Goal: Transaction & Acquisition: Book appointment/travel/reservation

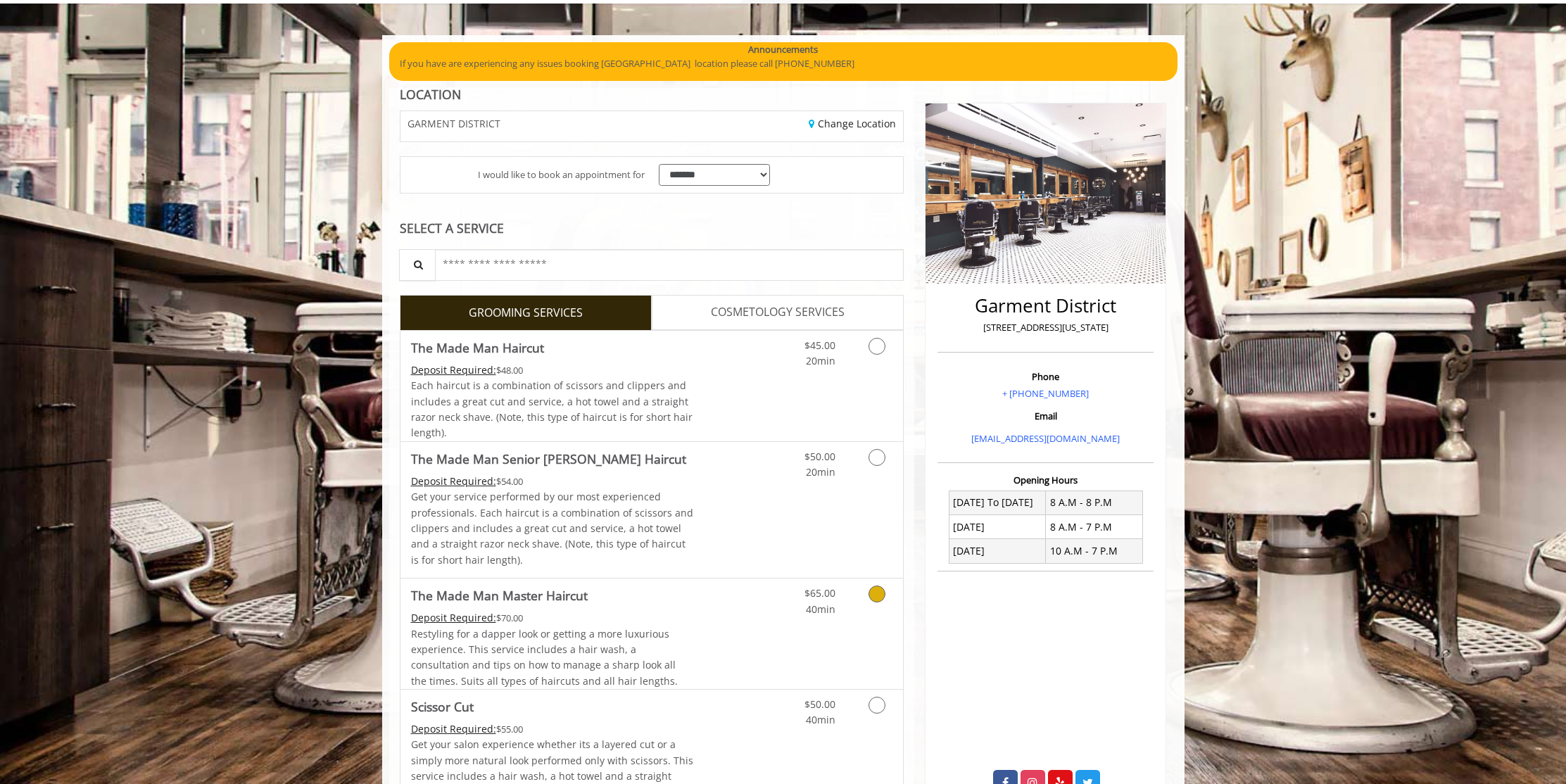
scroll to position [118, 0]
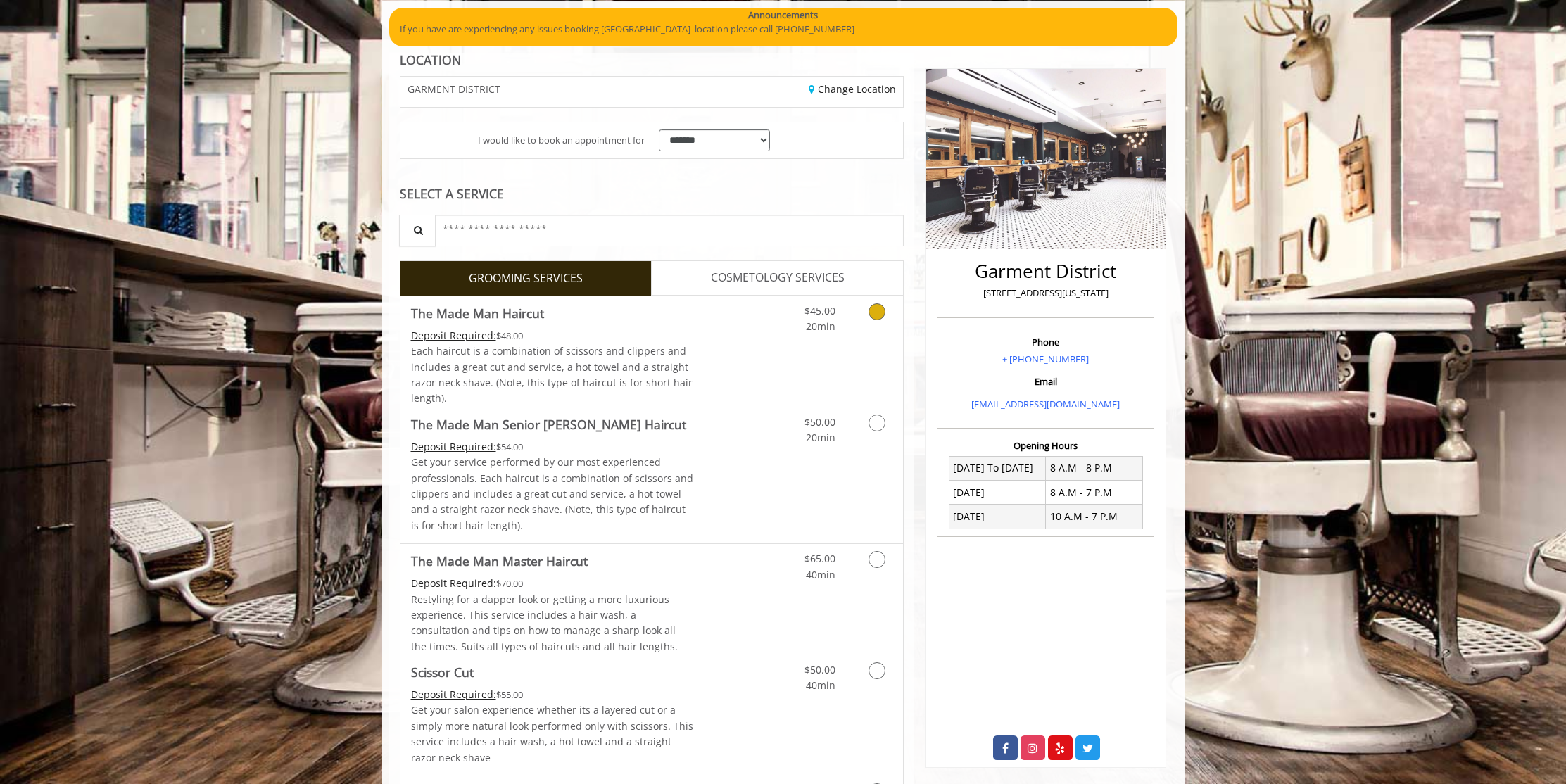
click at [740, 387] on link "Discounted Price" at bounding box center [735, 351] width 83 height 110
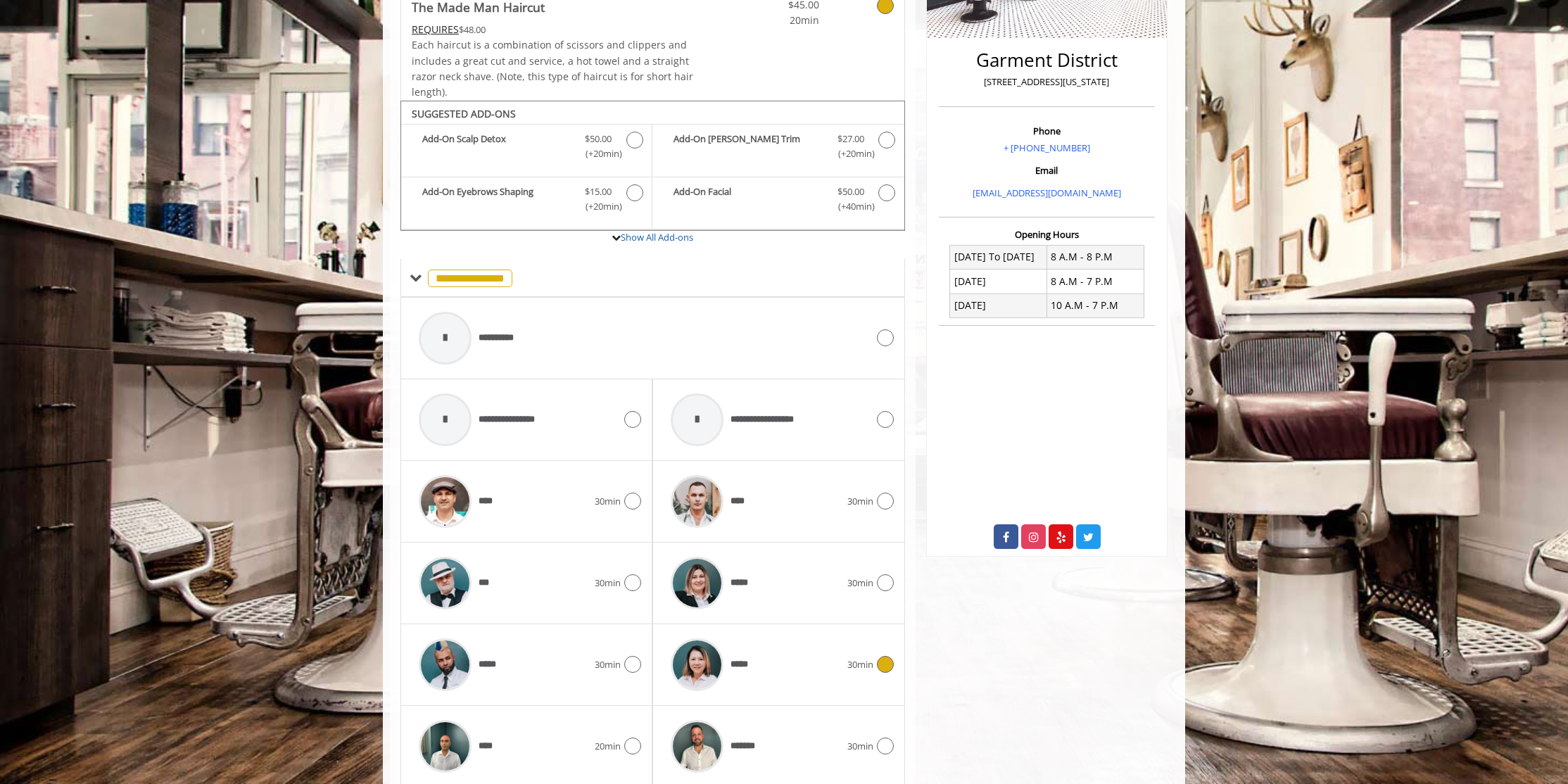
scroll to position [441, 0]
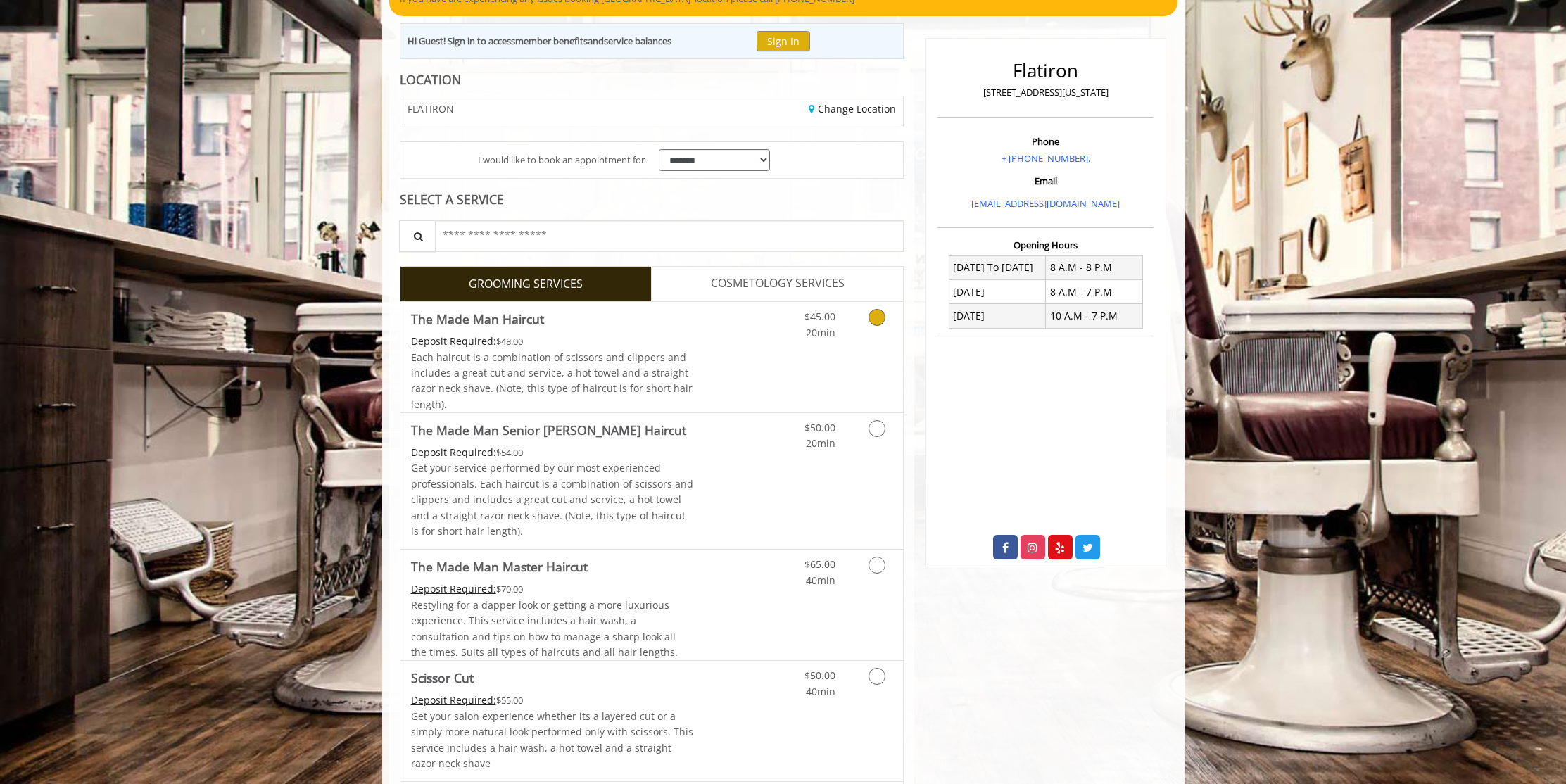
scroll to position [249, 0]
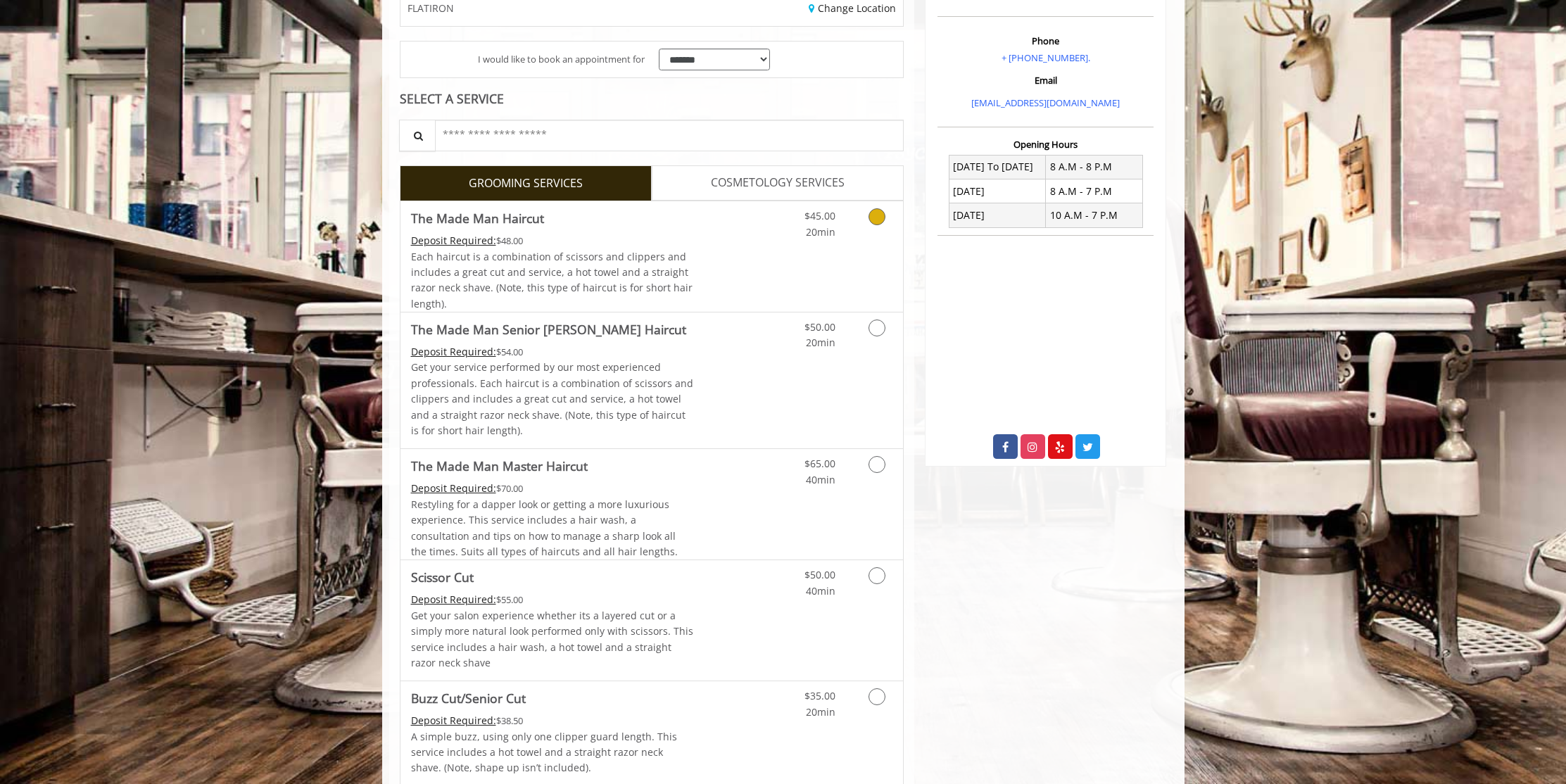
click at [783, 244] on div "$45.00 20min" at bounding box center [840, 256] width 126 height 110
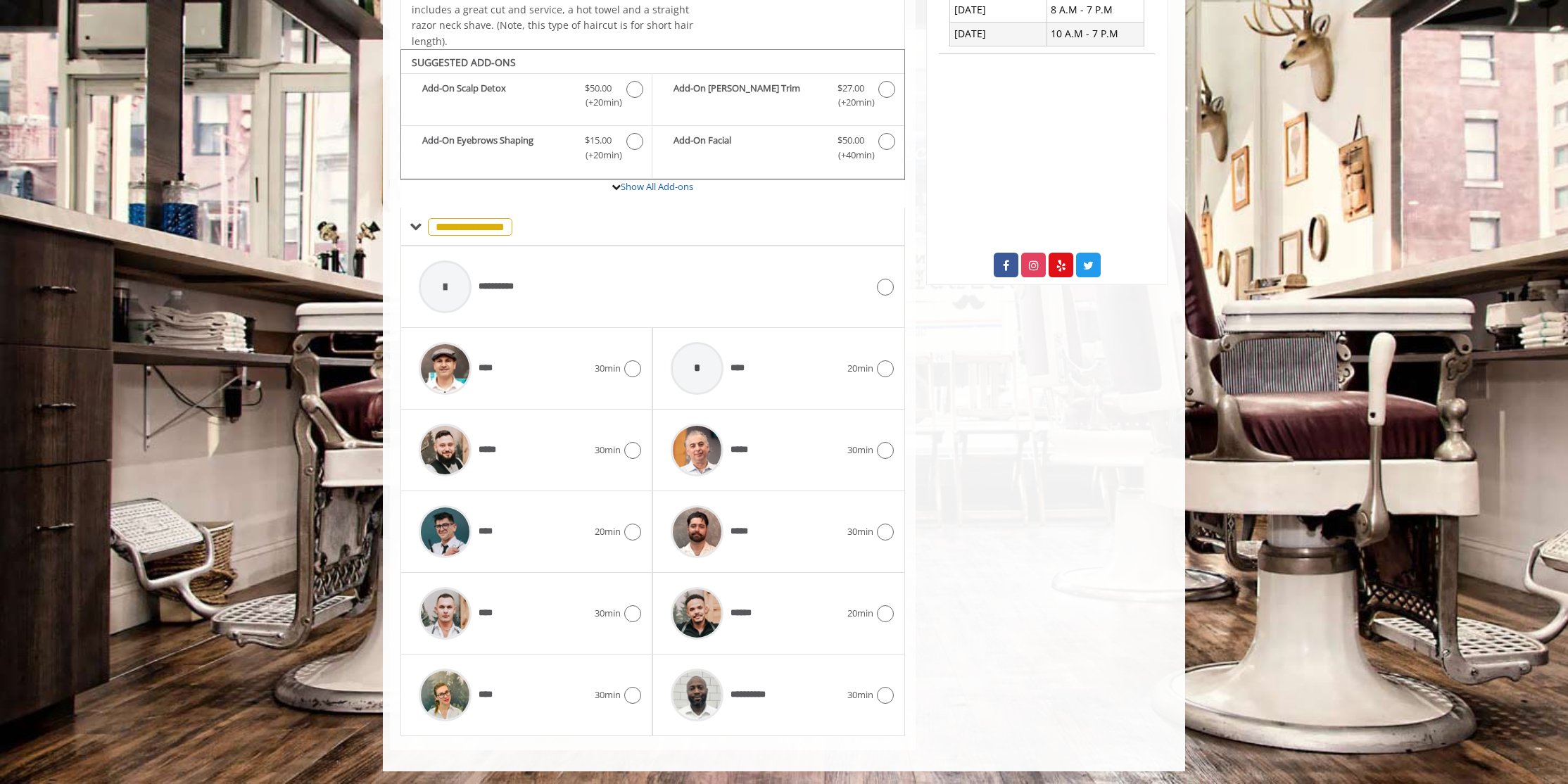
scroll to position [432, 0]
click at [575, 540] on div "****" at bounding box center [503, 531] width 183 height 67
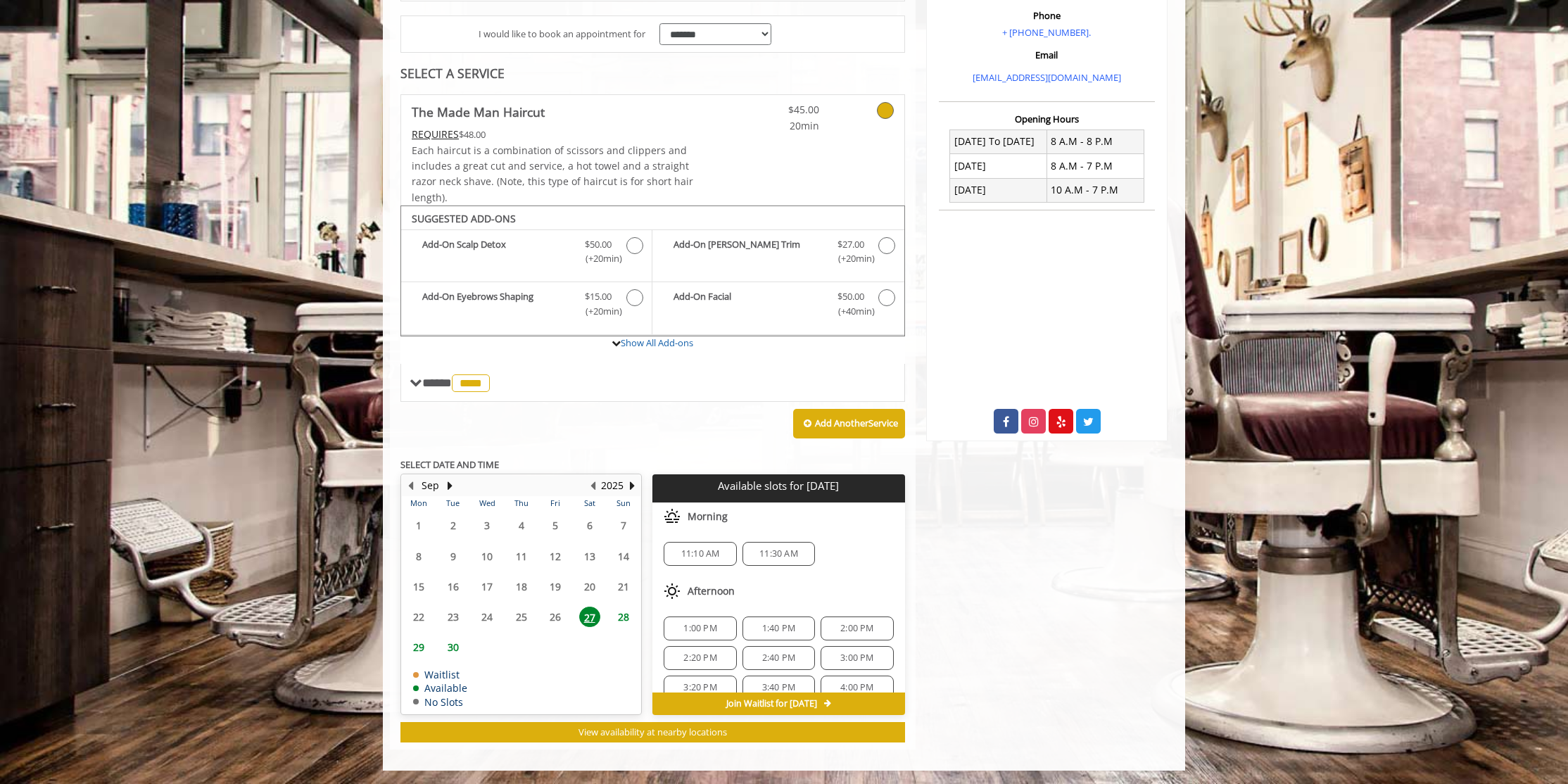
scroll to position [250, 0]
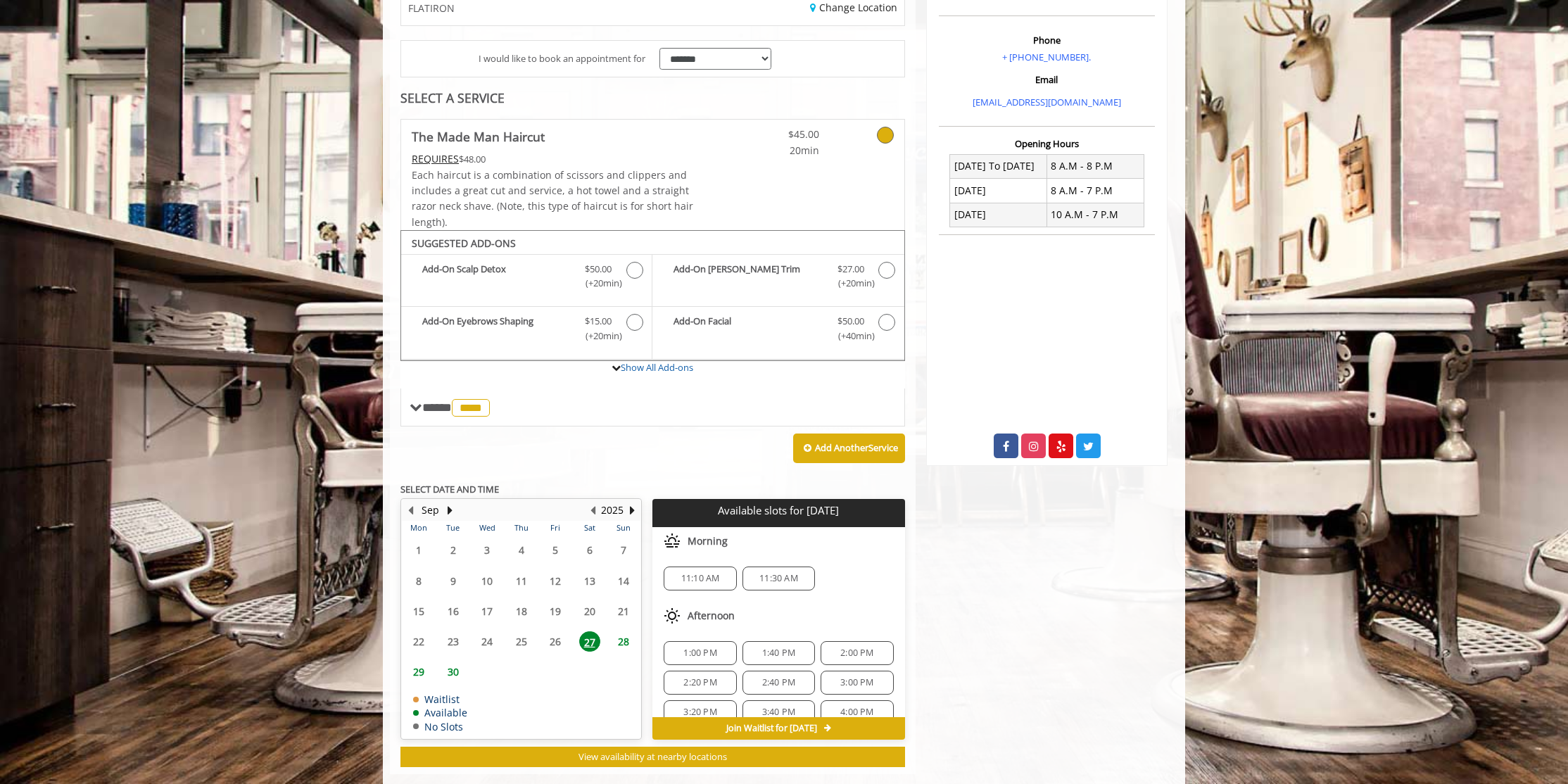
click at [693, 645] on div "1:00 PM" at bounding box center [699, 653] width 72 height 24
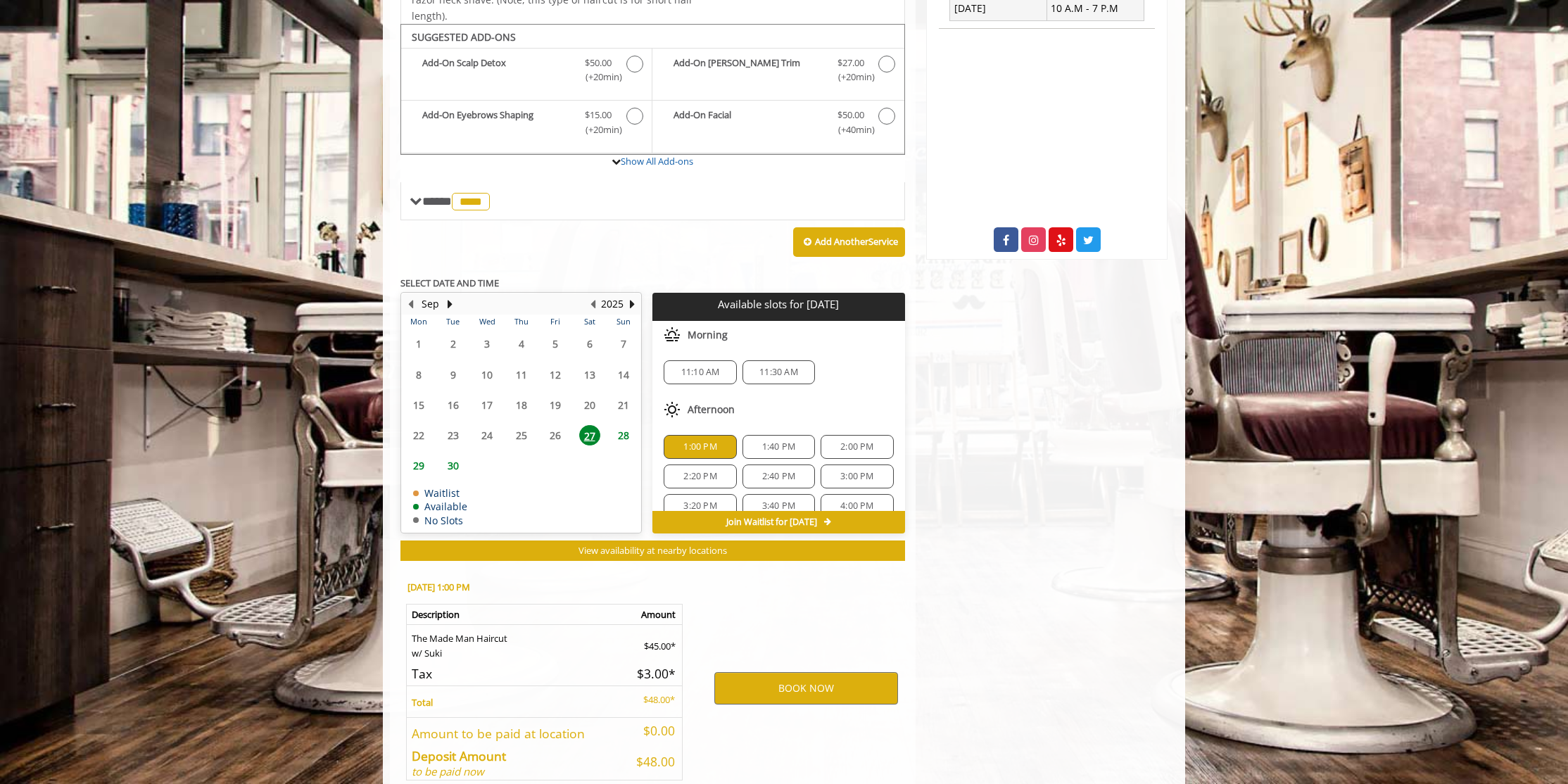
scroll to position [528, 0]
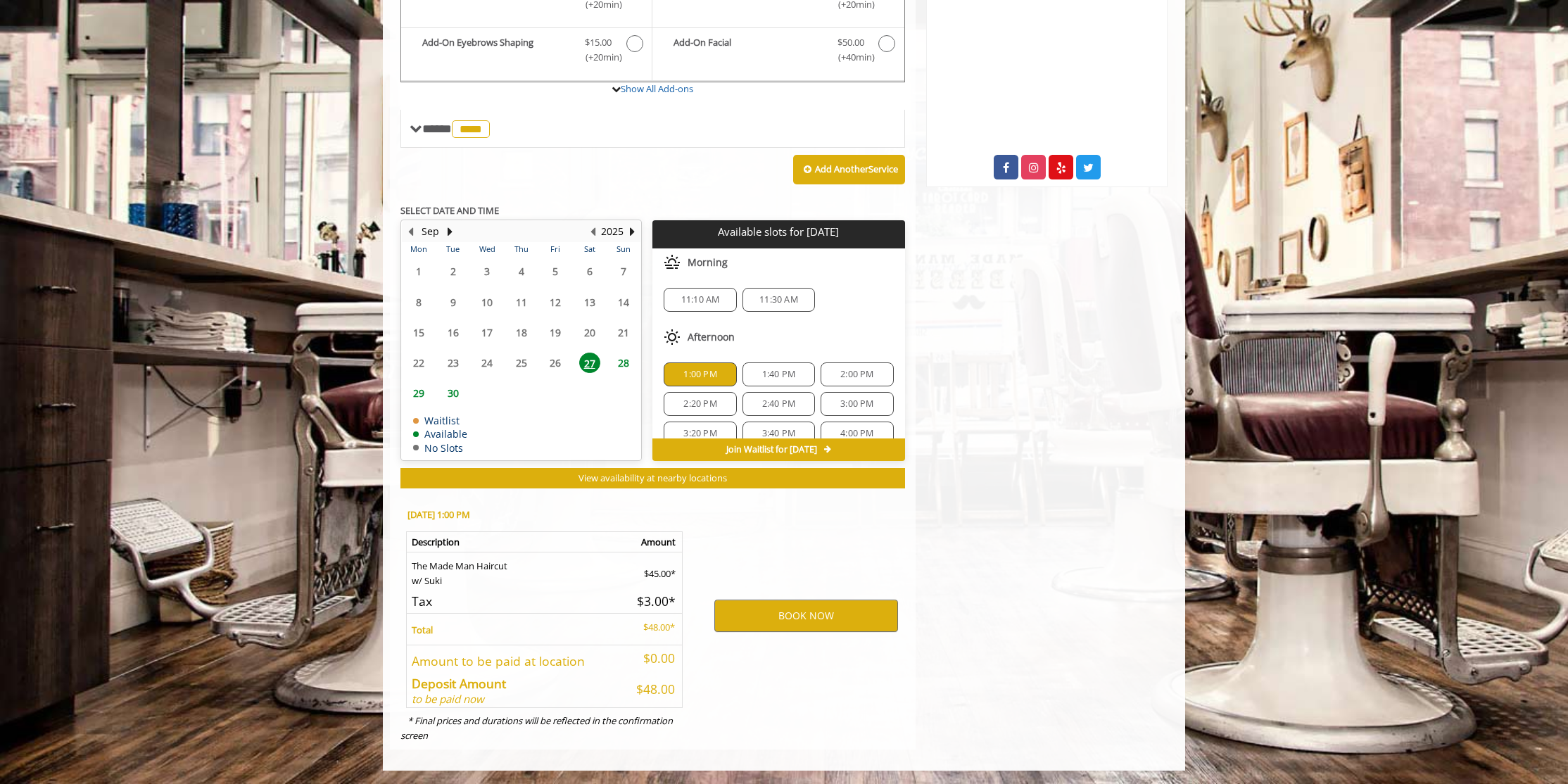
drag, startPoint x: 1036, startPoint y: 374, endPoint x: 1040, endPoint y: 466, distance: 92.1
click at [1040, 466] on div "Flatiron 10 E 23rd Street, New York Phone + (917) 475-1765. Email info@mademanb…" at bounding box center [1047, 196] width 262 height 1106
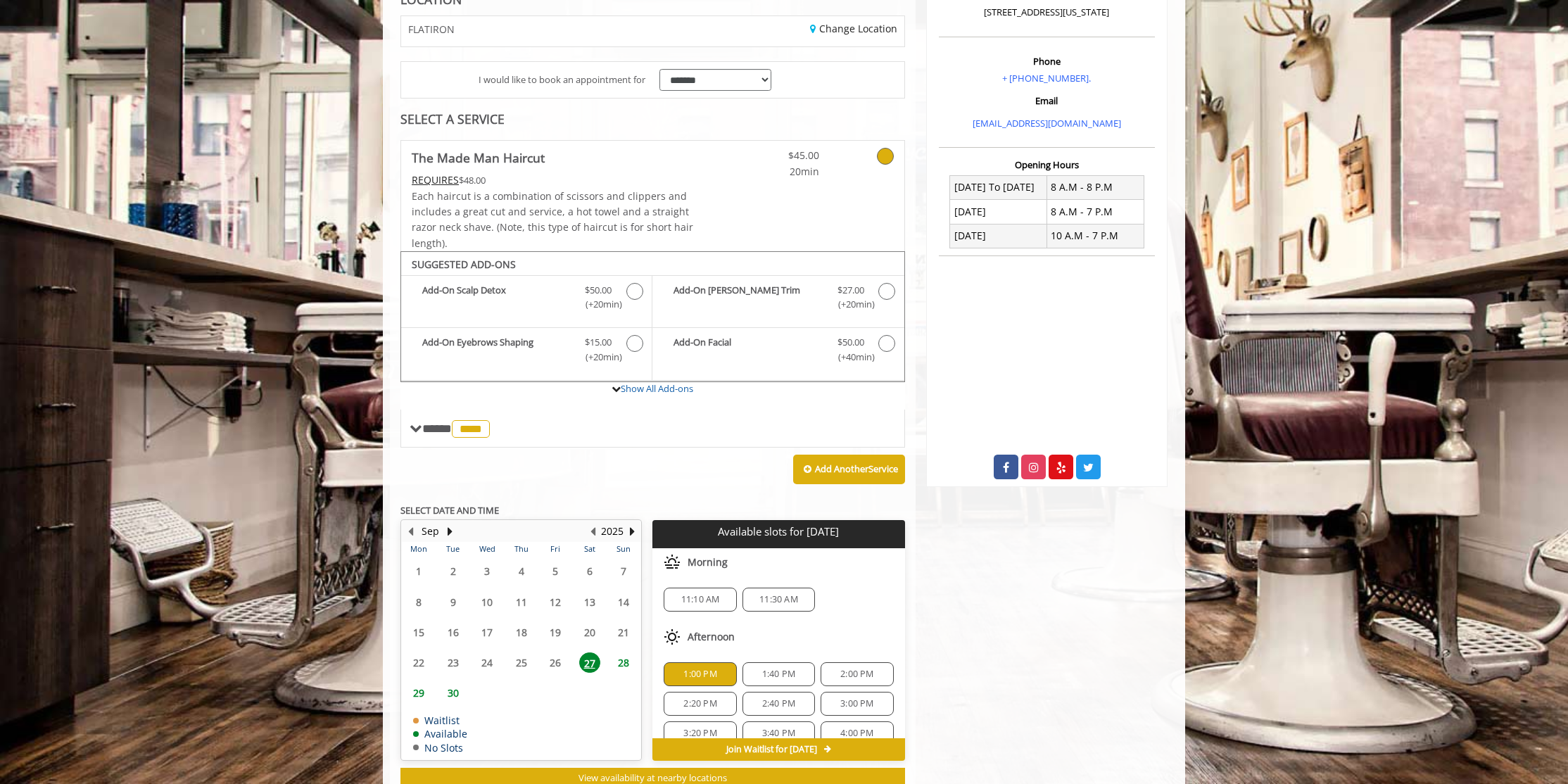
scroll to position [126, 0]
